Goal: Check status: Check status

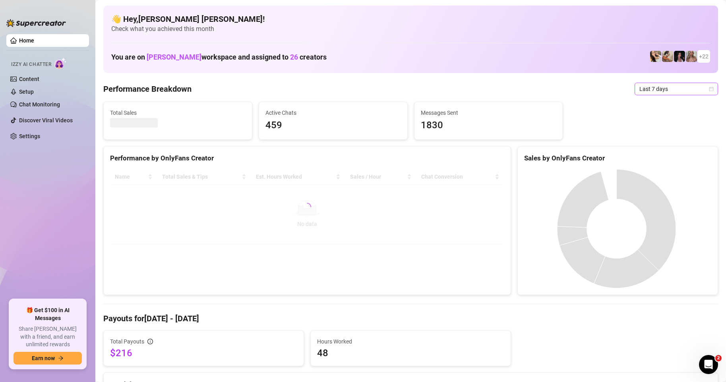
click at [706, 90] on div "Last 7 days" at bounding box center [675, 89] width 83 height 13
click at [649, 156] on div "Custom date" at bounding box center [669, 155] width 71 height 9
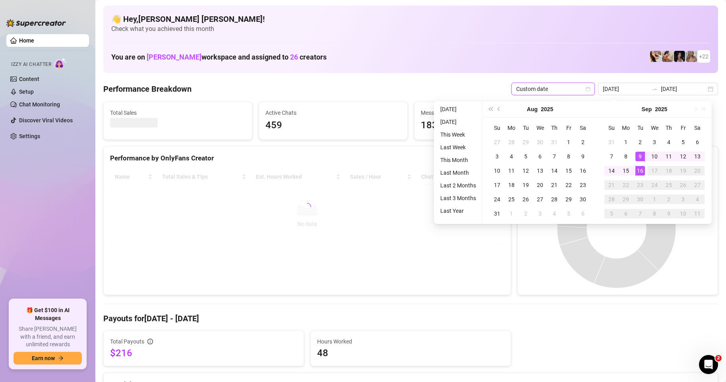
type input "[DATE]"
click at [640, 170] on div "16" at bounding box center [640, 171] width 10 height 10
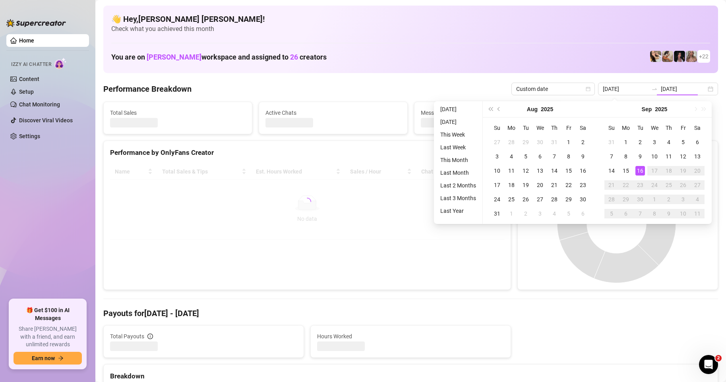
type input "2025-09-16"
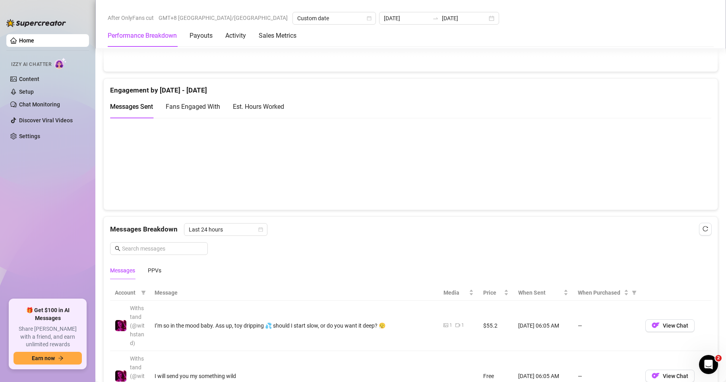
scroll to position [635, 0]
